Goal: Task Accomplishment & Management: Complete application form

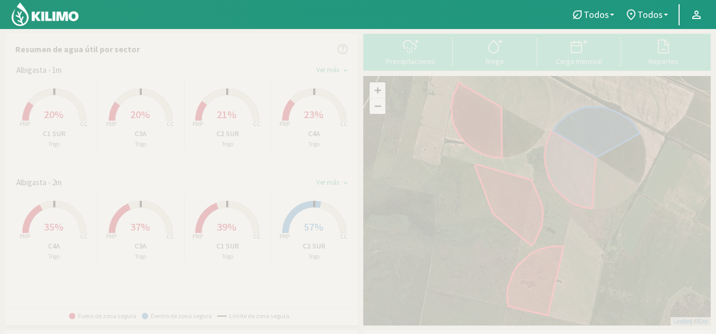
click at [72, 94] on icon at bounding box center [54, 105] width 64 height 32
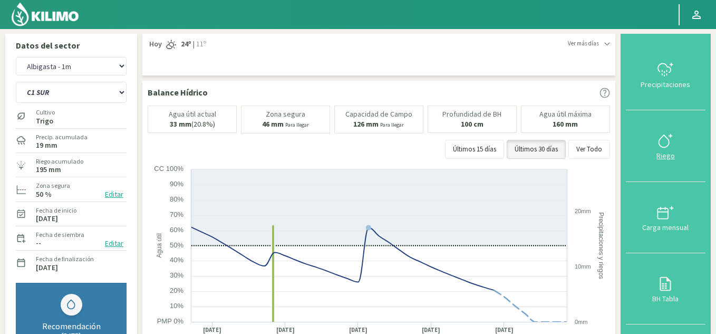
click at [662, 158] on div "Riego" at bounding box center [665, 155] width 73 height 7
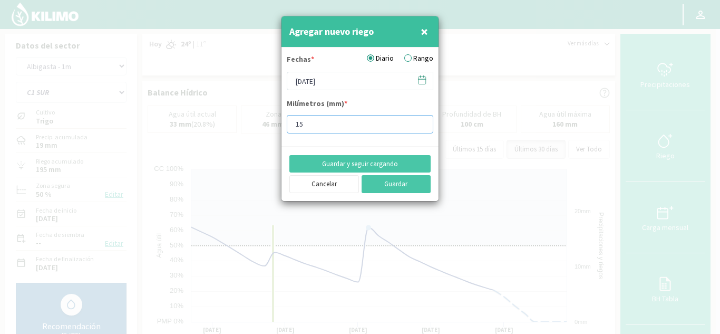
click at [312, 129] on input "15" at bounding box center [360, 124] width 147 height 18
click at [299, 81] on input "[DATE]" at bounding box center [360, 81] width 147 height 18
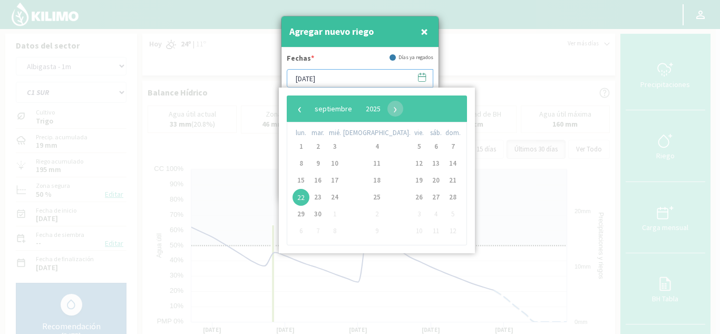
click at [299, 81] on input "[DATE]" at bounding box center [360, 78] width 147 height 18
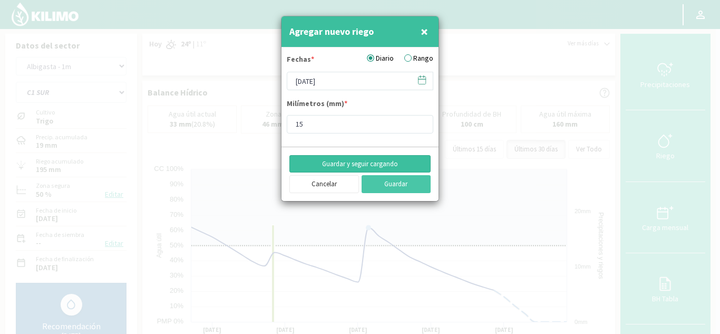
click at [377, 164] on button "Guardar y seguir cargando" at bounding box center [359, 164] width 141 height 18
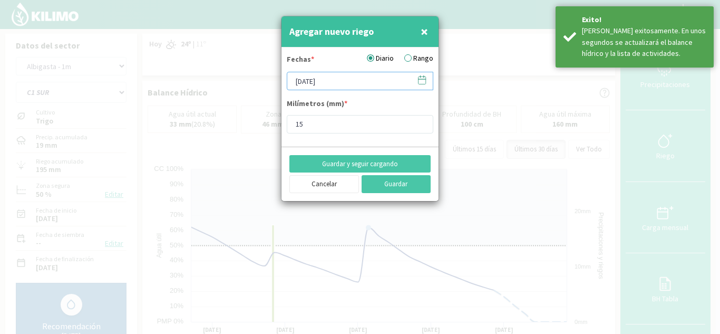
click at [300, 82] on input "[DATE]" at bounding box center [360, 81] width 147 height 18
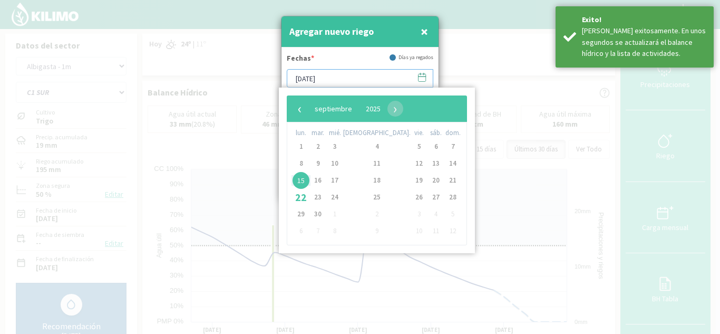
click at [300, 82] on input "[DATE]" at bounding box center [360, 78] width 147 height 18
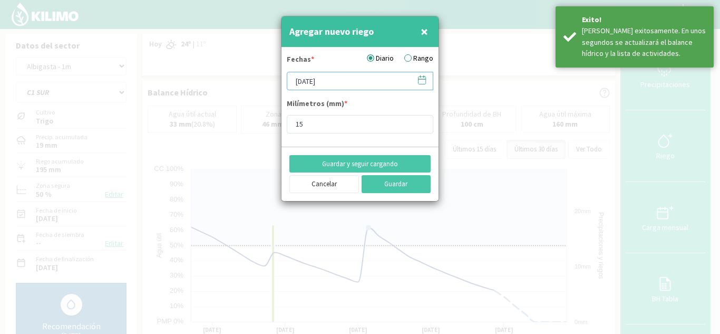
click at [300, 82] on input "[DATE]" at bounding box center [360, 81] width 147 height 18
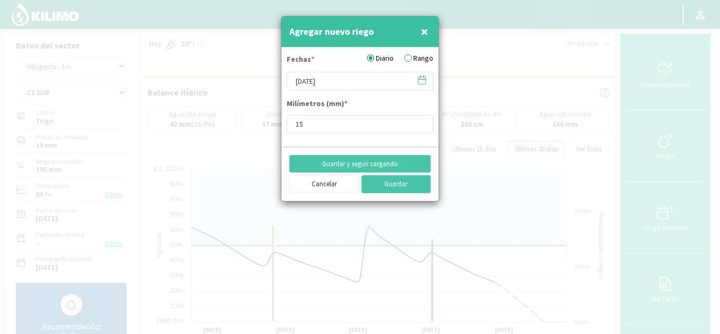
click at [356, 60] on div "Fechas * Diario Rango" at bounding box center [360, 62] width 147 height 19
click at [356, 164] on button "Guardar y seguir cargando" at bounding box center [359, 164] width 141 height 18
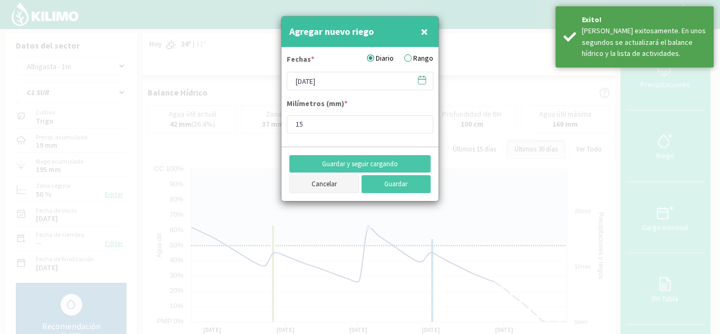
click at [323, 186] on button "Cancelar" at bounding box center [324, 184] width 70 height 18
type input "[DATE]"
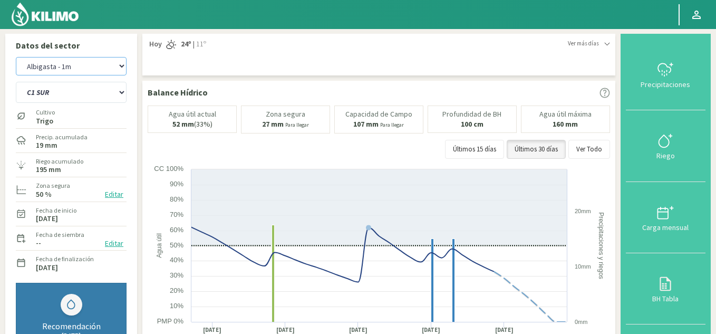
click at [103, 63] on select "Albigasta - 1m Albigasta - 2m" at bounding box center [71, 66] width 111 height 18
click at [16, 57] on select "Albigasta - 1m Albigasta - 2m" at bounding box center [71, 66] width 111 height 18
click at [91, 95] on select "C1 SUR C2A C2 SUR C3A C4A" at bounding box center [71, 92] width 111 height 21
select select "3: Object"
select select "5: Object"
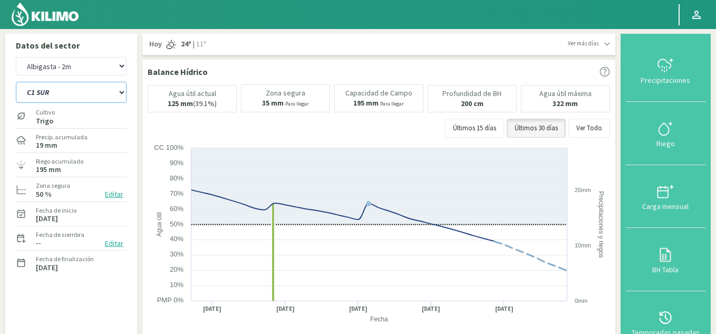
click at [16, 82] on select "C1 SUR C2A C2 SUR C3A C4A" at bounding box center [71, 92] width 111 height 21
click at [663, 142] on div "Riego" at bounding box center [665, 143] width 73 height 7
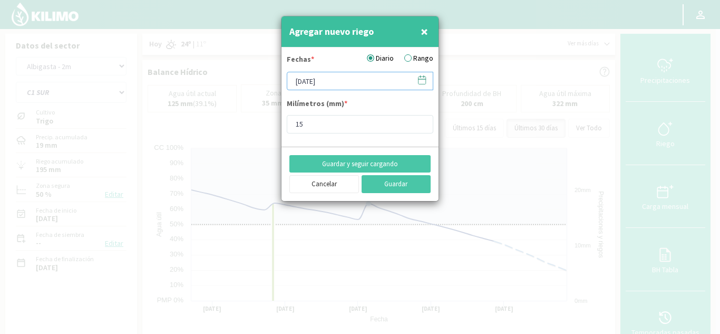
click at [298, 84] on input "[DATE]" at bounding box center [360, 81] width 147 height 18
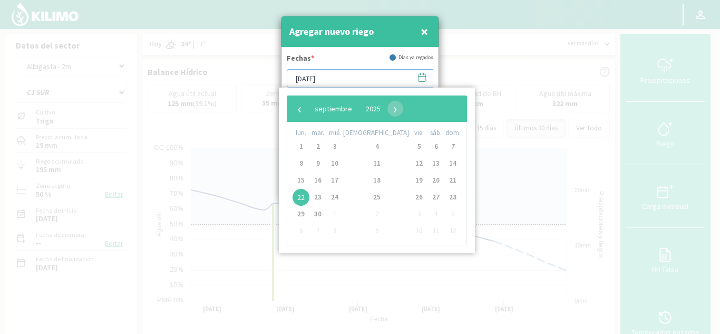
click at [298, 84] on input "[DATE]" at bounding box center [360, 78] width 147 height 18
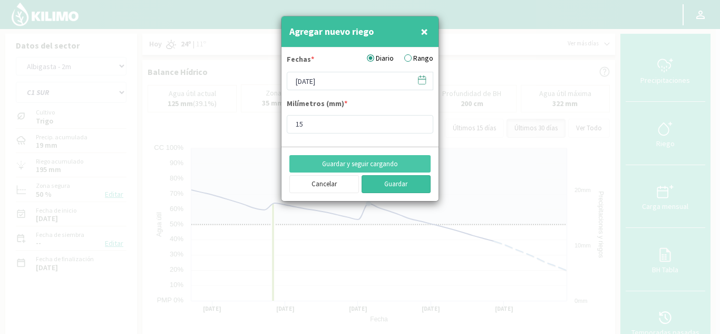
click at [394, 182] on button "Guardar" at bounding box center [397, 184] width 70 height 18
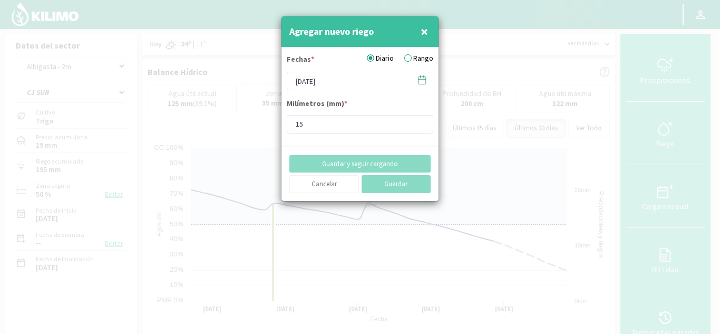
type input "[DATE]"
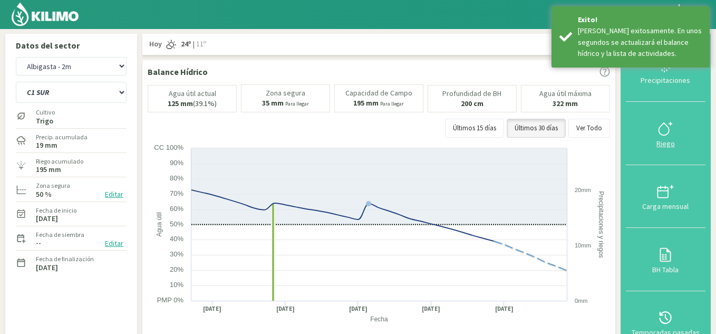
click at [666, 145] on div "Riego" at bounding box center [665, 143] width 73 height 7
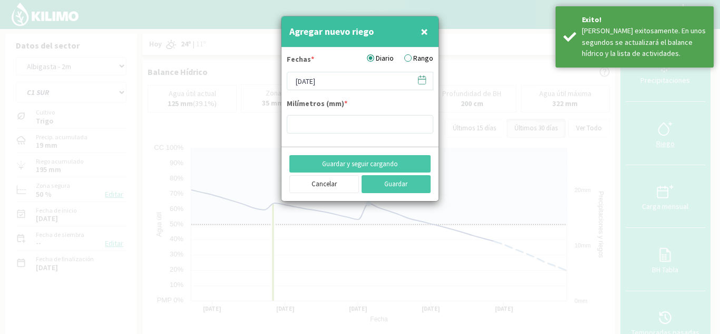
type input "15"
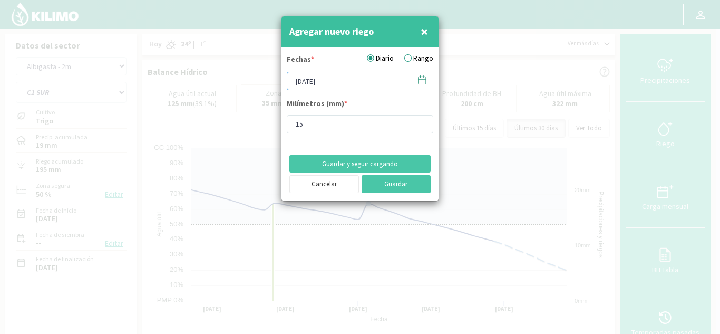
click at [299, 82] on input "[DATE]" at bounding box center [360, 81] width 147 height 18
click at [390, 182] on button "Guardar" at bounding box center [397, 184] width 70 height 18
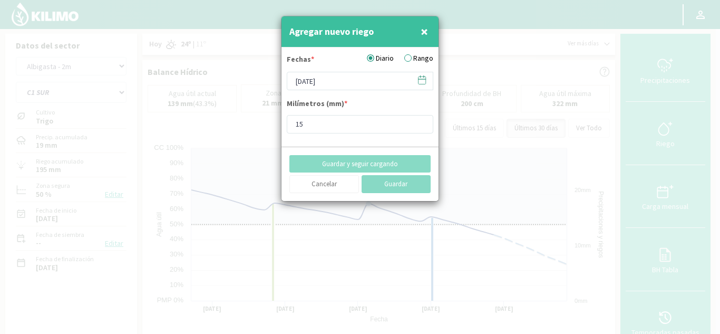
type input "[DATE]"
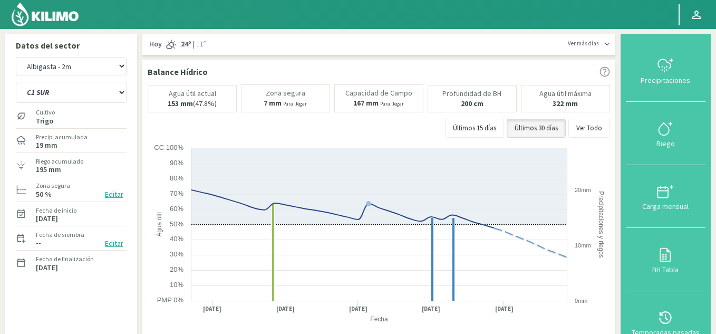
click at [44, 14] on img at bounding box center [45, 14] width 69 height 25
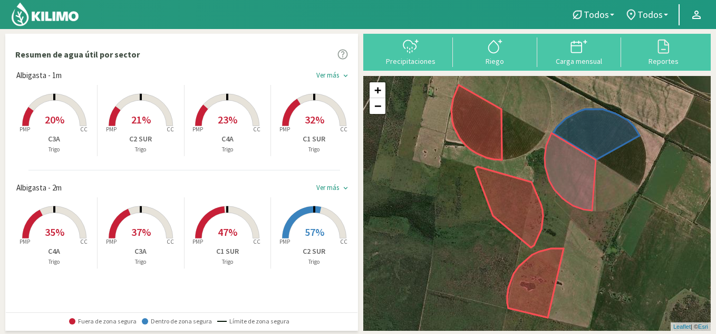
click at [215, 239] on rect at bounding box center [227, 239] width 84 height 84
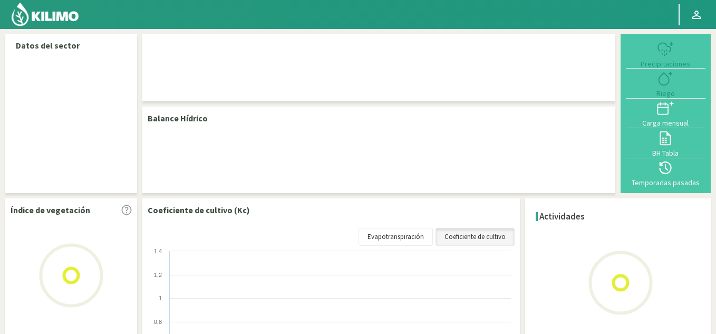
select select "1: Object"
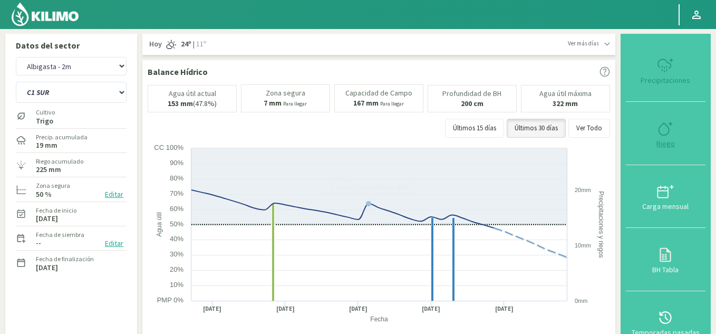
type input "15"
click at [672, 145] on div "Riego" at bounding box center [665, 143] width 73 height 7
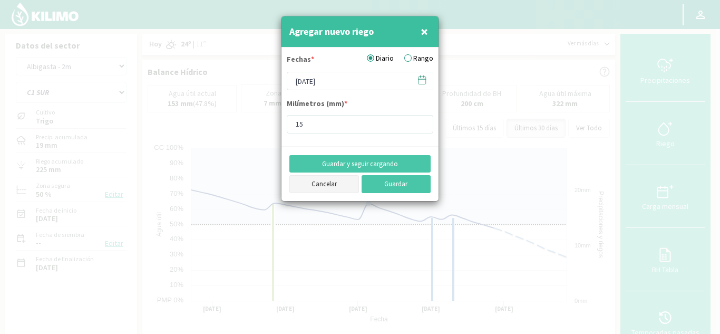
click at [336, 188] on button "Cancelar" at bounding box center [324, 184] width 70 height 18
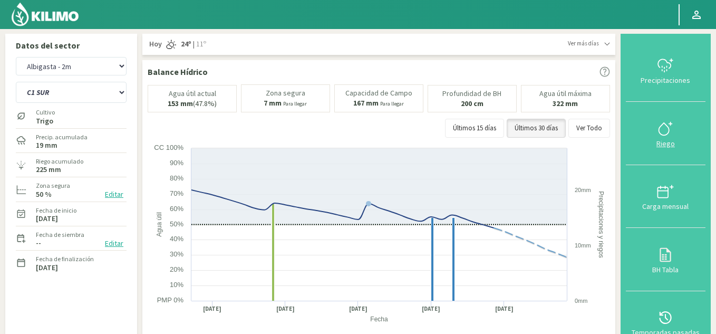
click at [661, 142] on div "Riego" at bounding box center [665, 143] width 73 height 7
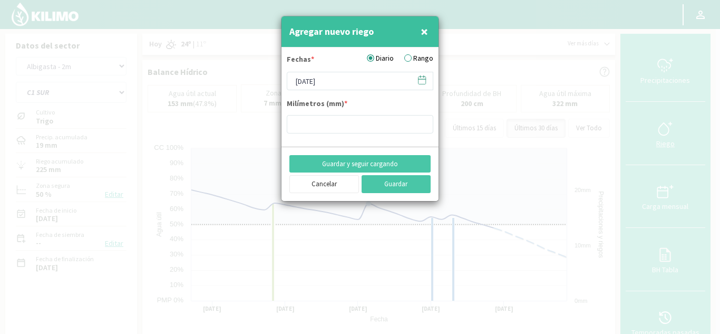
type input "15"
click at [300, 80] on input "[DATE]" at bounding box center [360, 81] width 147 height 18
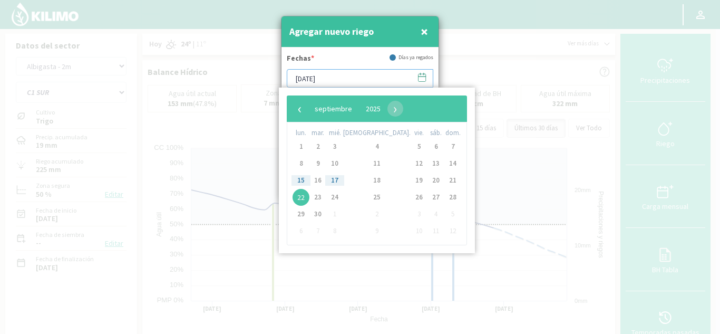
click at [300, 80] on input "[DATE]" at bounding box center [360, 78] width 147 height 18
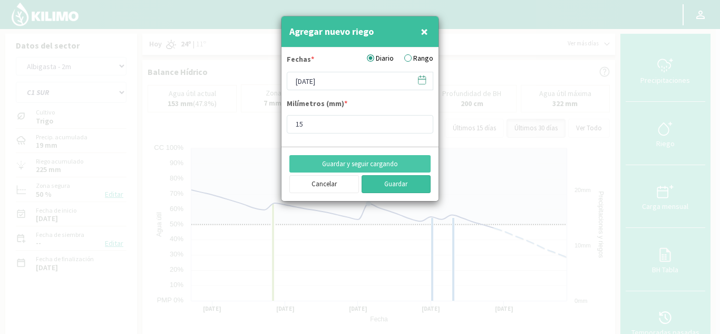
click at [388, 184] on button "Guardar" at bounding box center [397, 184] width 70 height 18
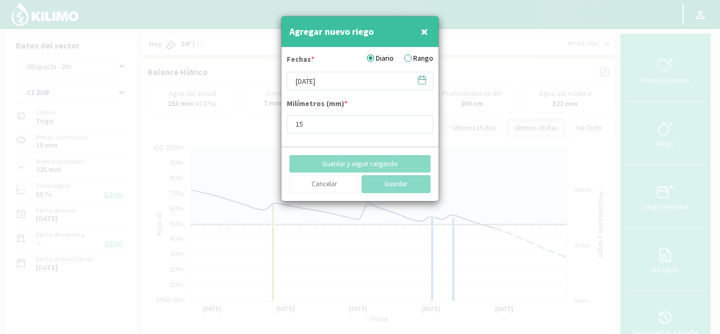
type input "[DATE]"
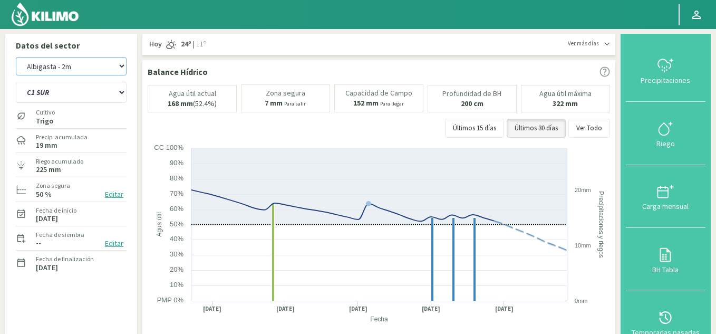
click at [94, 60] on select "Albigasta - 1m Albigasta - 2m" at bounding box center [71, 66] width 111 height 18
click at [16, 57] on select "Albigasta - 1m Albigasta - 2m" at bounding box center [71, 66] width 111 height 18
select select "2: Object"
select select "5: Object"
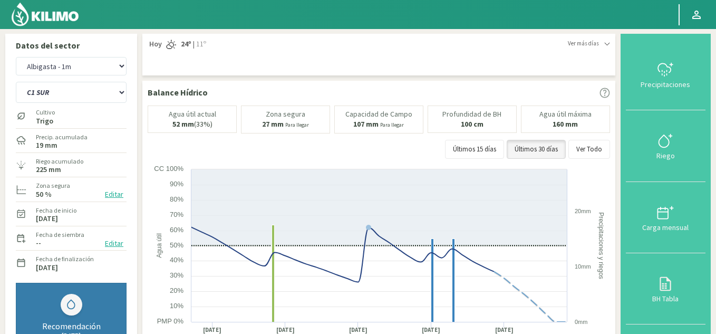
click at [136, 106] on div "Datos del sector Albigasta - 1m Albigasta - 2m C1 SUR C2A C2 SUR C3A C4A Cultiv…" at bounding box center [71, 217] width 132 height 367
click at [669, 154] on div "Riego" at bounding box center [665, 155] width 73 height 7
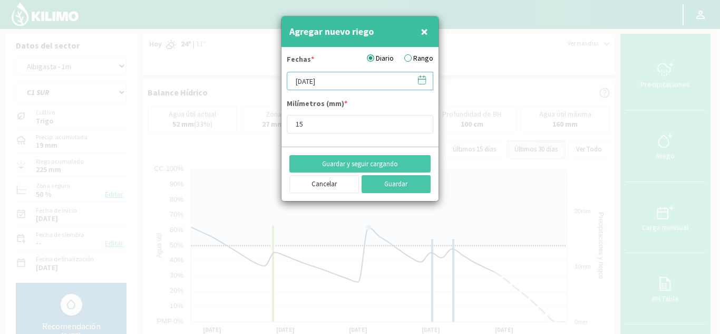
click at [294, 83] on input "[DATE]" at bounding box center [360, 81] width 147 height 18
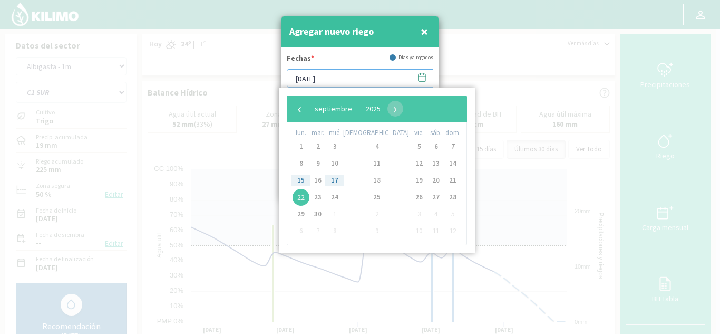
click at [294, 83] on input "[DATE]" at bounding box center [360, 78] width 147 height 18
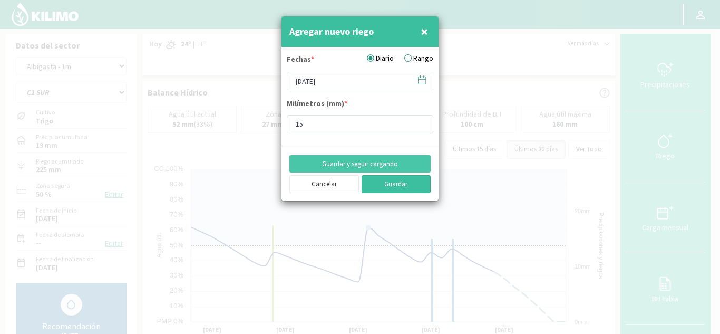
click at [394, 182] on button "Guardar" at bounding box center [397, 184] width 70 height 18
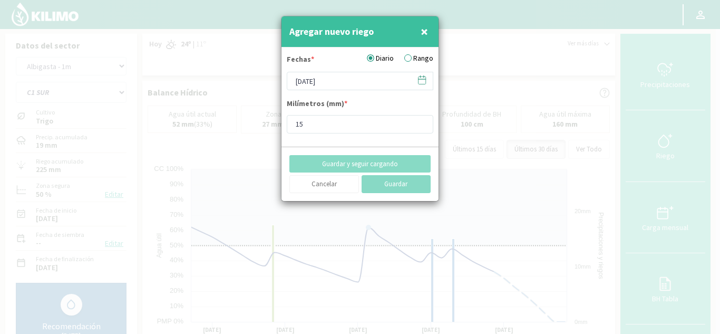
type input "[DATE]"
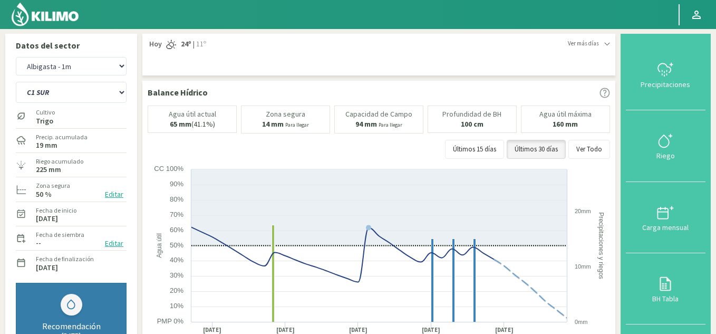
click at [47, 11] on img at bounding box center [45, 14] width 69 height 25
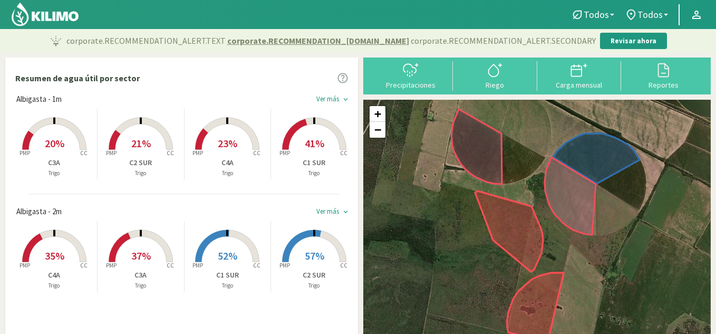
click at [305, 244] on rect at bounding box center [314, 263] width 84 height 84
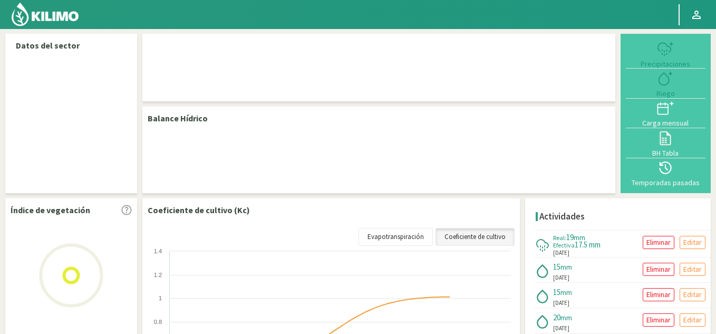
select select "1: Object"
select select "2: Object"
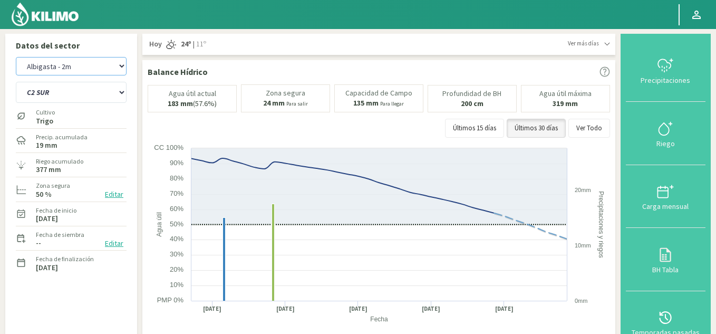
click at [54, 69] on select "Albigasta - 1m Albigasta - 2m" at bounding box center [71, 66] width 111 height 18
select select "0: Object"
click at [16, 57] on select "Albigasta - 1m Albigasta - 2m" at bounding box center [71, 66] width 111 height 18
click at [48, 16] on img at bounding box center [45, 14] width 69 height 25
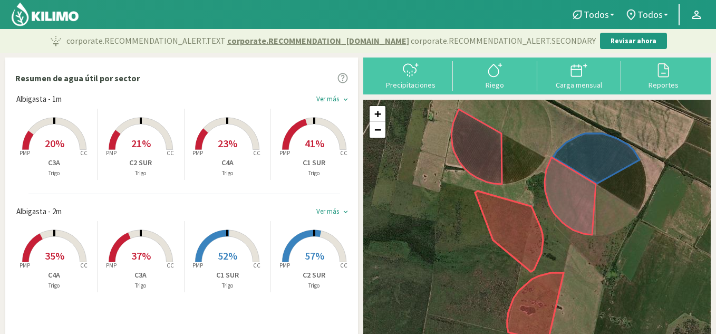
click at [54, 142] on span "20%" at bounding box center [55, 143] width 20 height 13
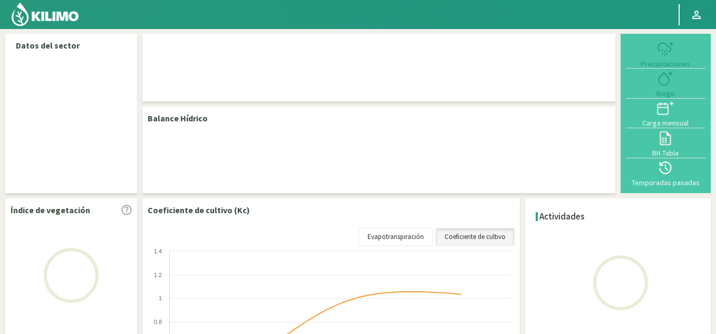
select select "3: Object"
